Goal: Information Seeking & Learning: Learn about a topic

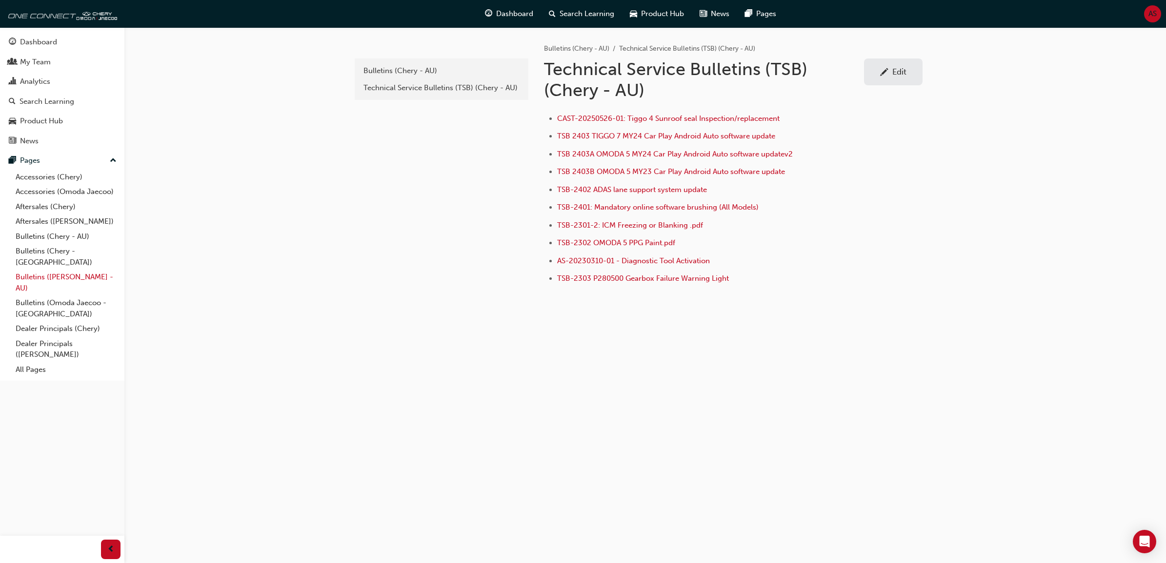
click at [77, 270] on link "Bulletins ([PERSON_NAME] - AU)" at bounding box center [66, 283] width 109 height 26
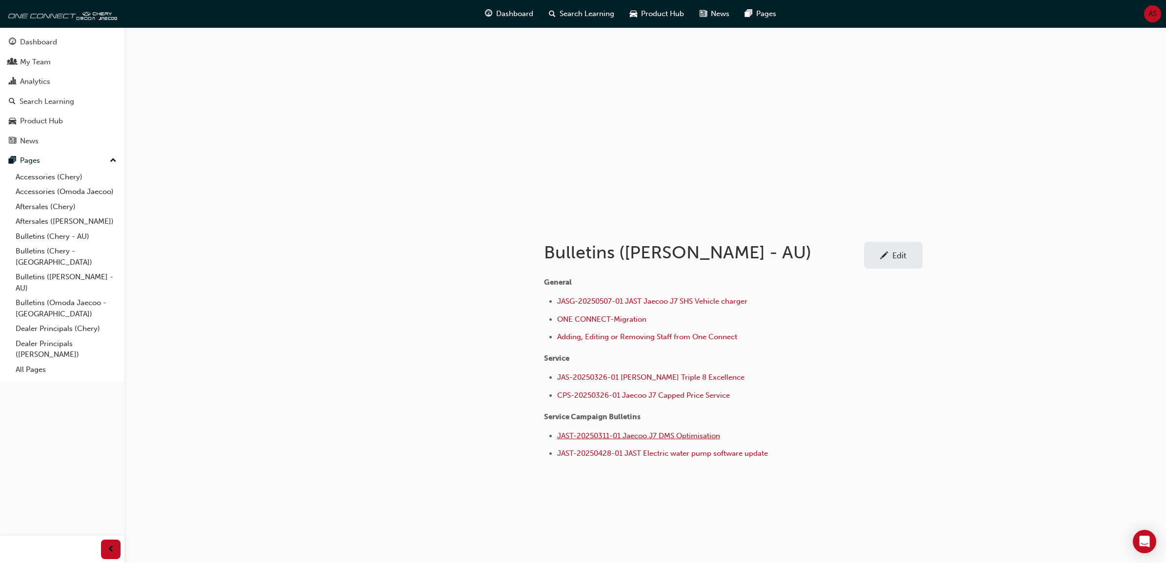
click at [613, 435] on span "JAST-20250311-01 Jaecoo J7 DMS Optimisation" at bounding box center [638, 436] width 163 height 9
click at [338, 415] on div "Bulletins (Omoda Jaecoo - AU) Edit General JASG-20250507-01 JAST Jaecoo J7 SHS …" at bounding box center [583, 281] width 1166 height 563
